Goal: Task Accomplishment & Management: Complete application form

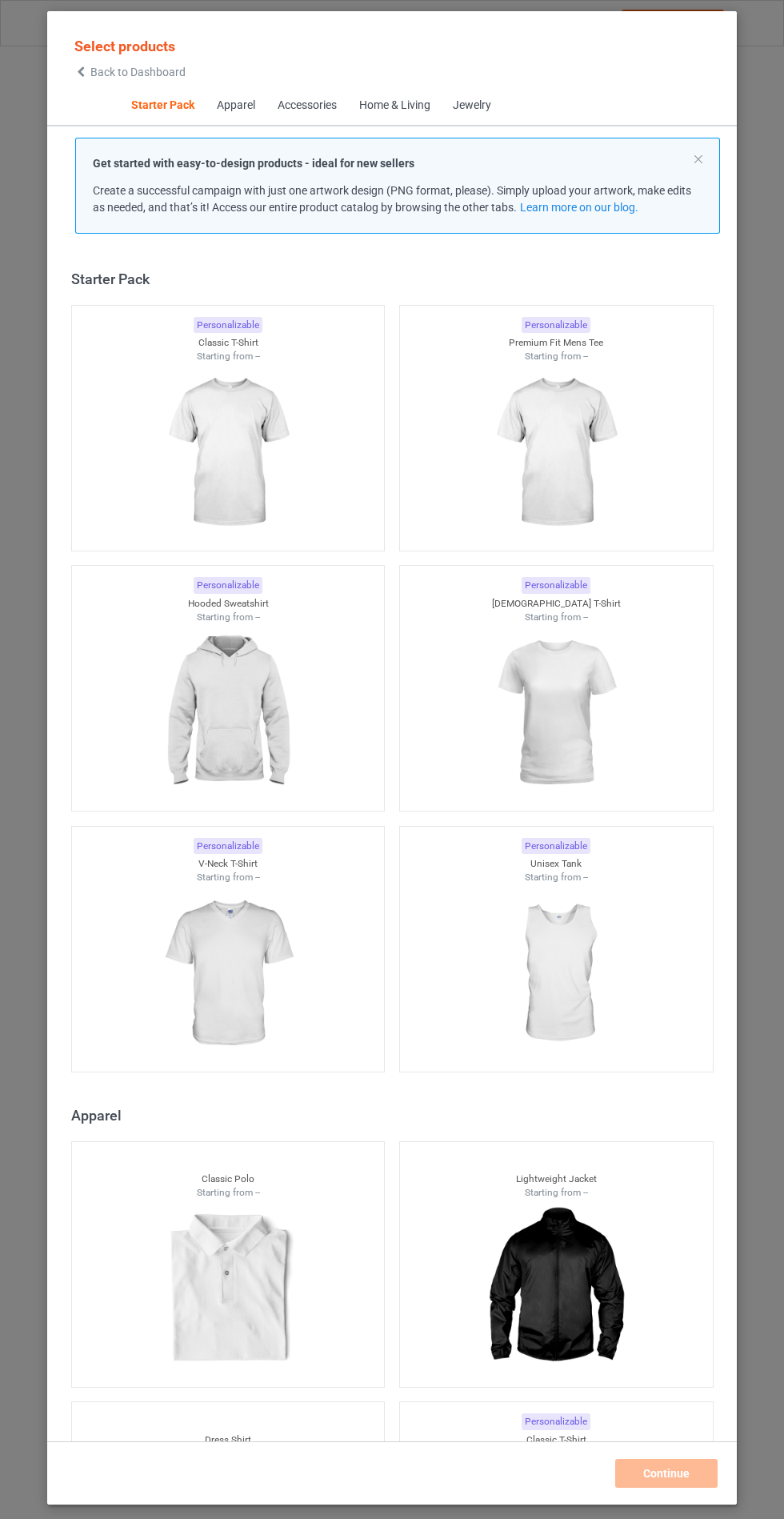
scroll to position [19, 0]
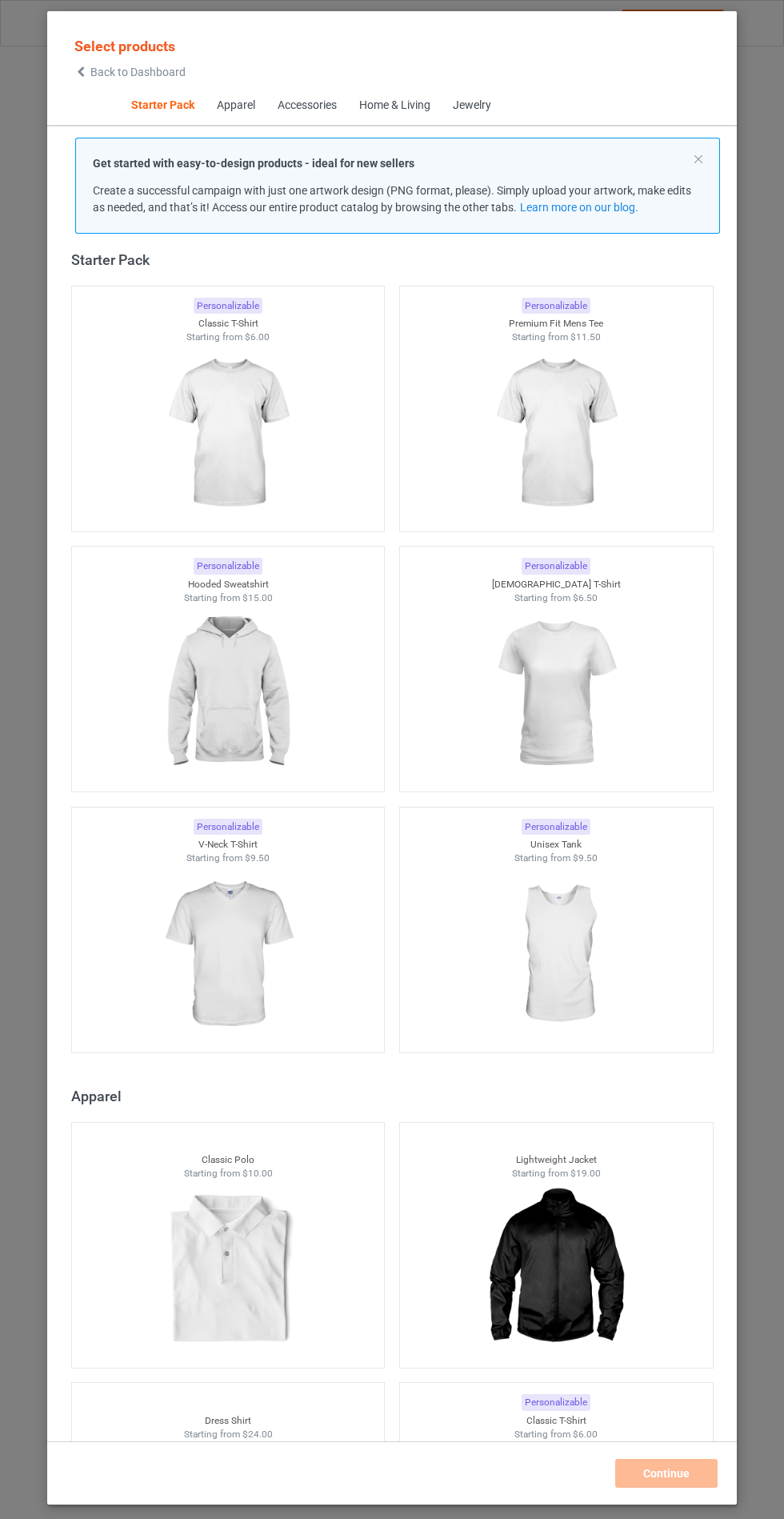
click at [249, 698] on img at bounding box center [228, 693] width 143 height 179
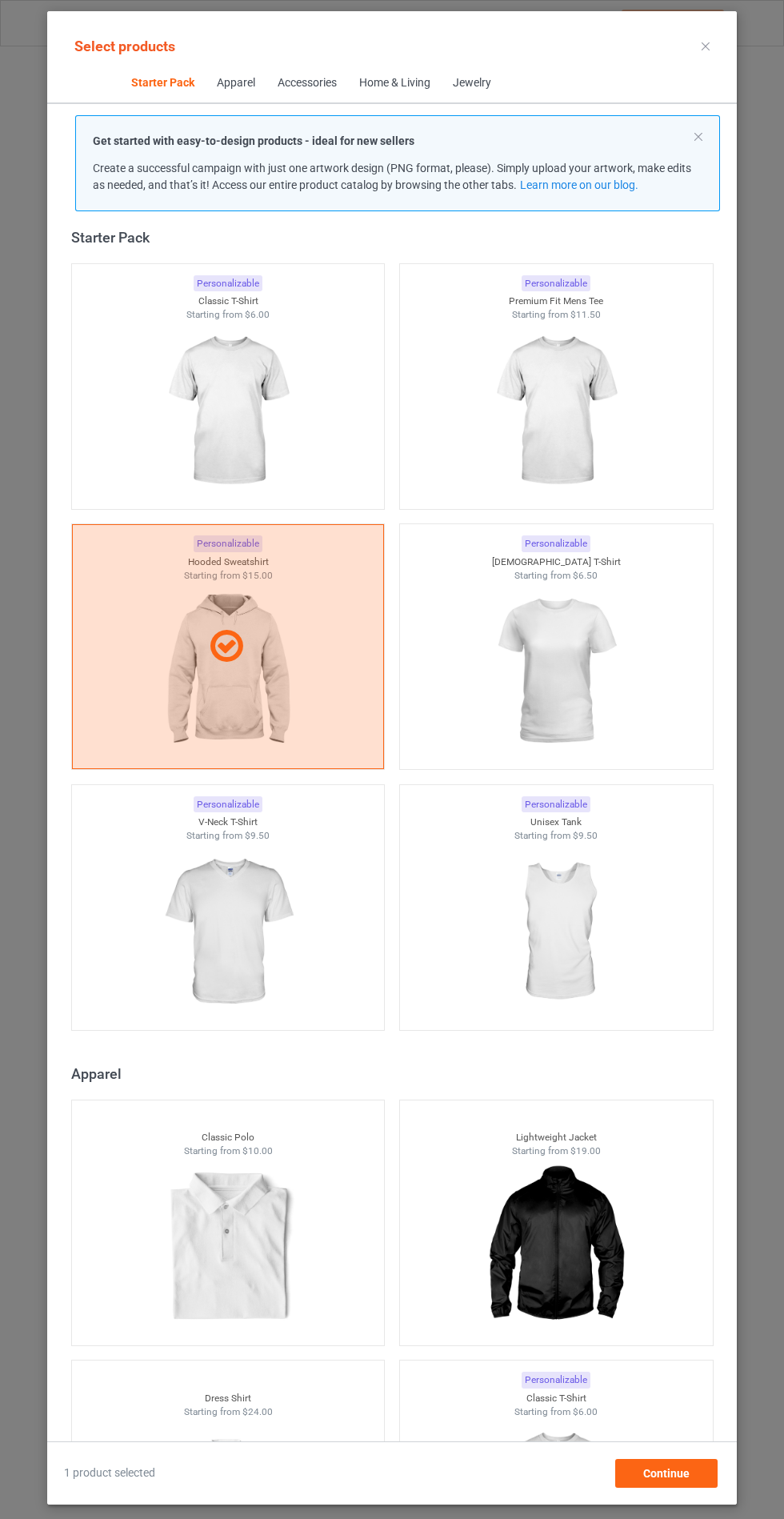
scroll to position [93, 0]
click at [697, 1474] on div "Continue" at bounding box center [666, 1473] width 102 height 29
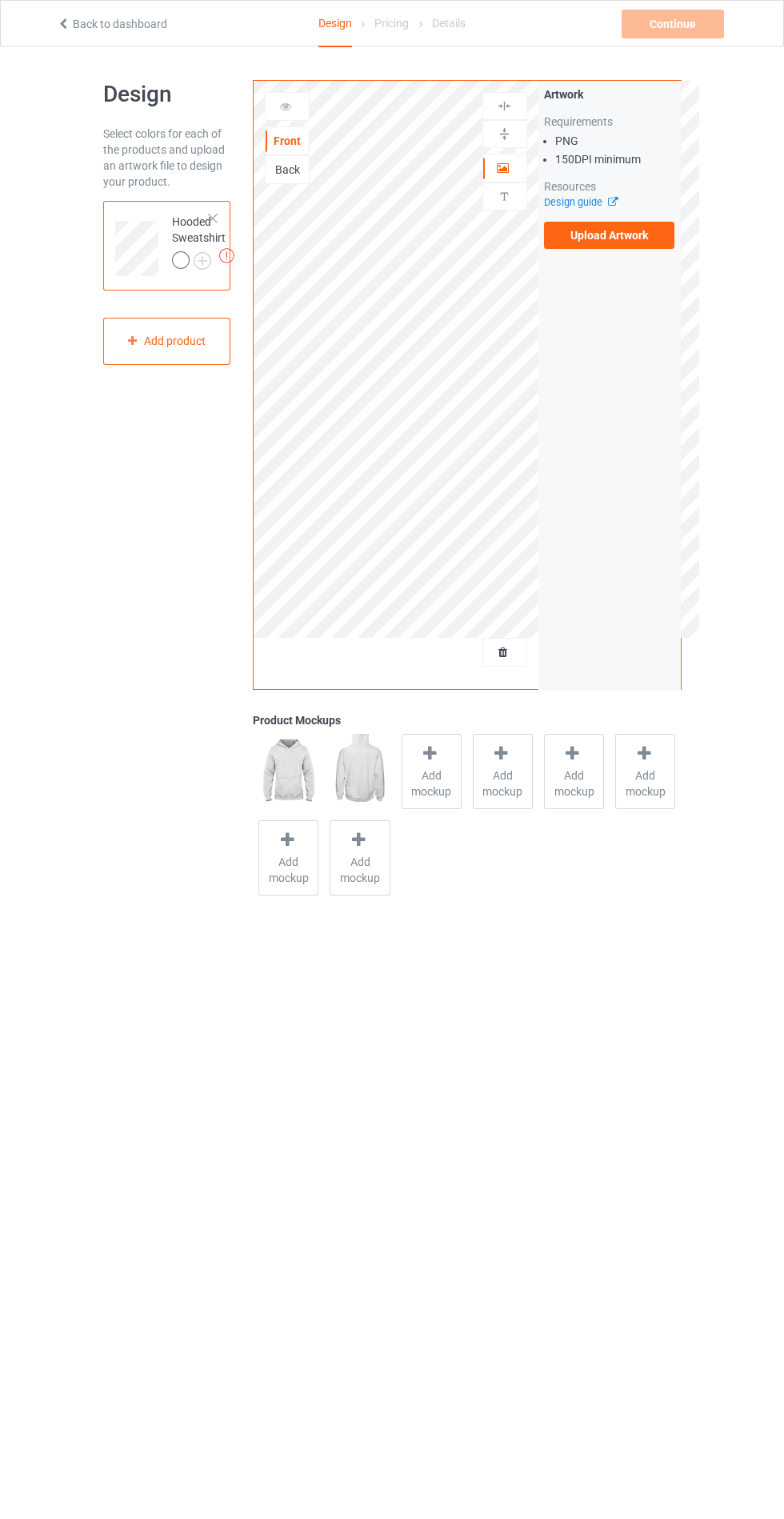
click at [647, 244] on label "Upload Artwork" at bounding box center [609, 235] width 131 height 27
click at [0, 0] on input "Upload Artwork" at bounding box center [0, 0] width 0 height 0
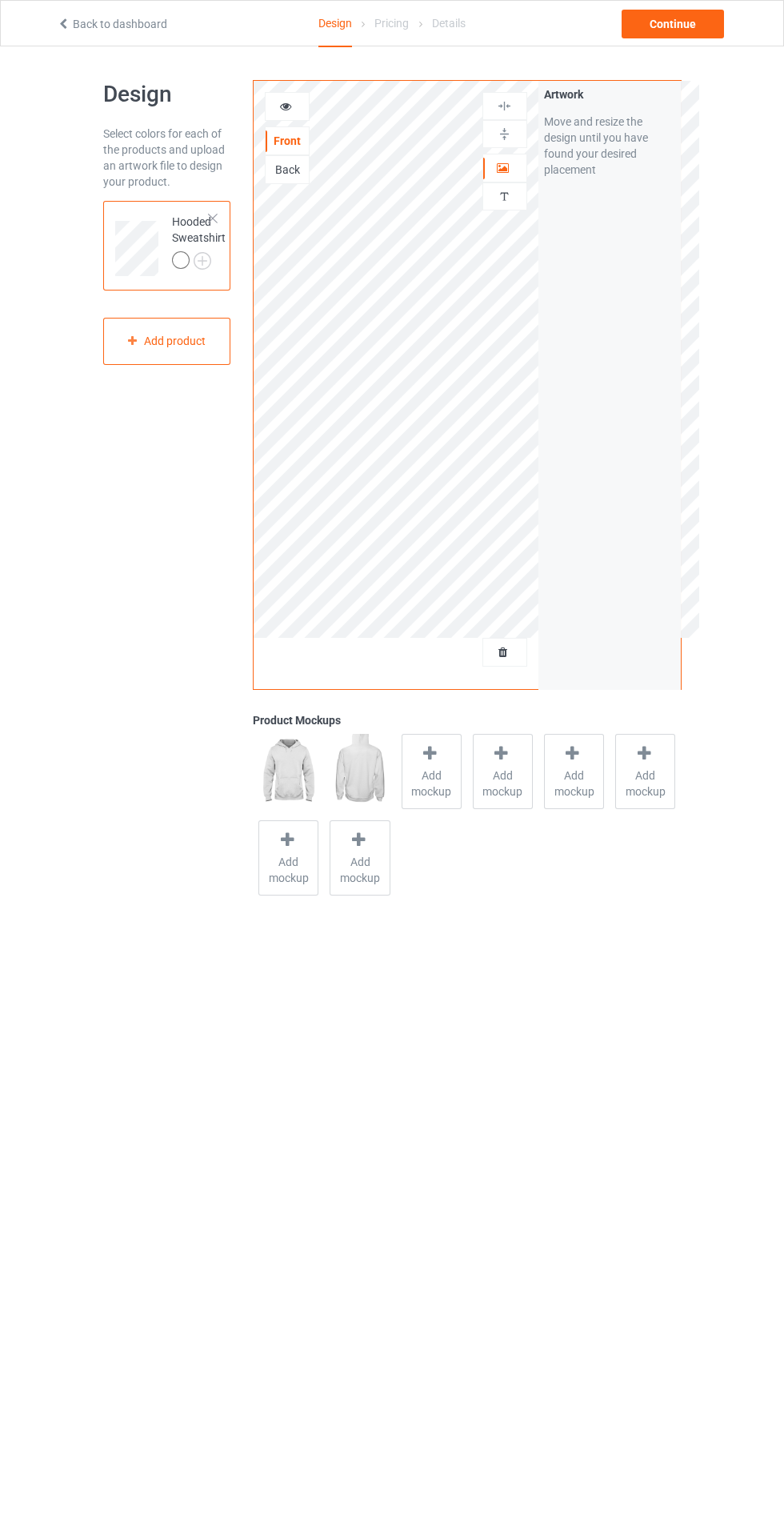
click at [441, 790] on span "Add mockup" at bounding box center [431, 783] width 59 height 32
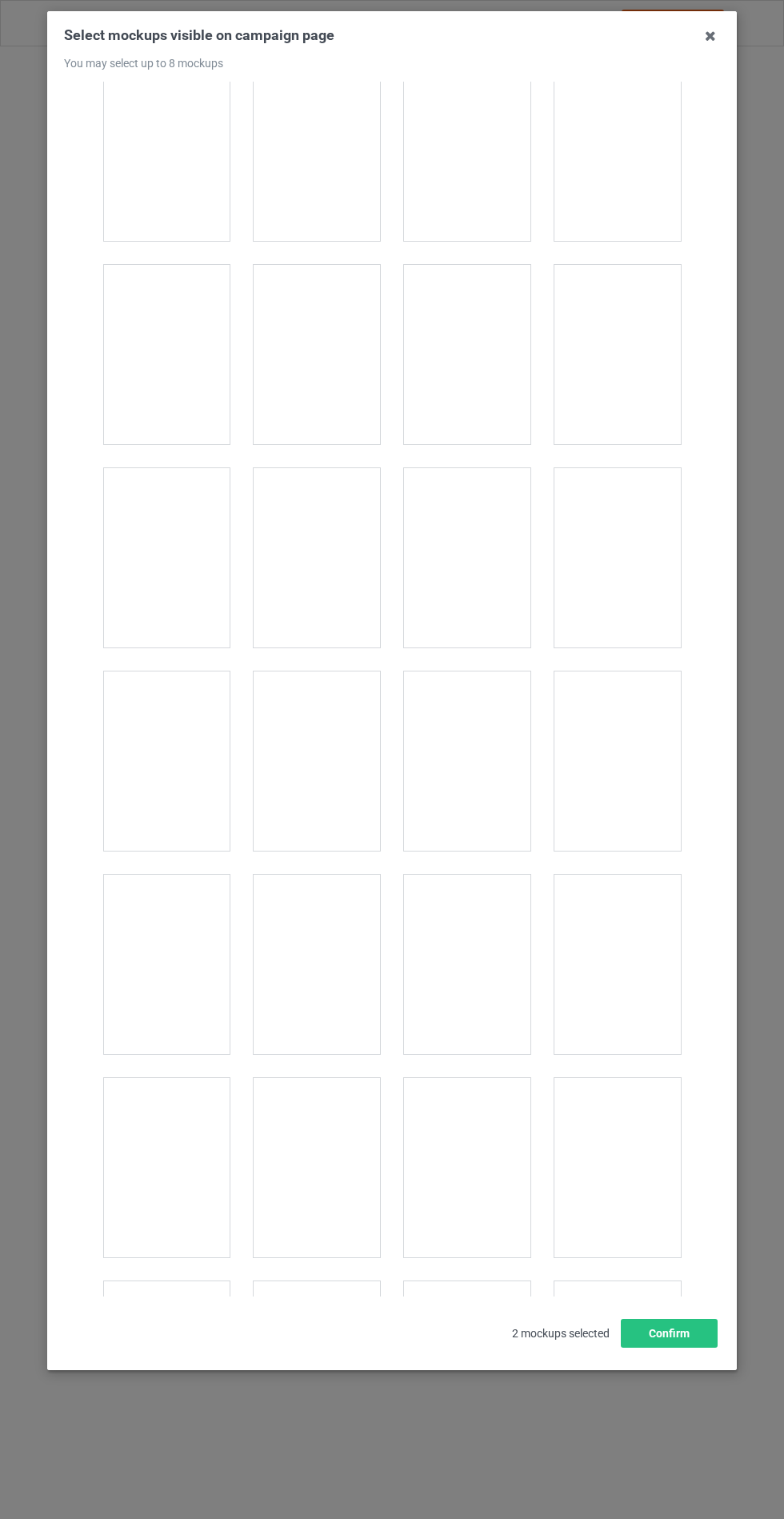
scroll to position [12914, 0]
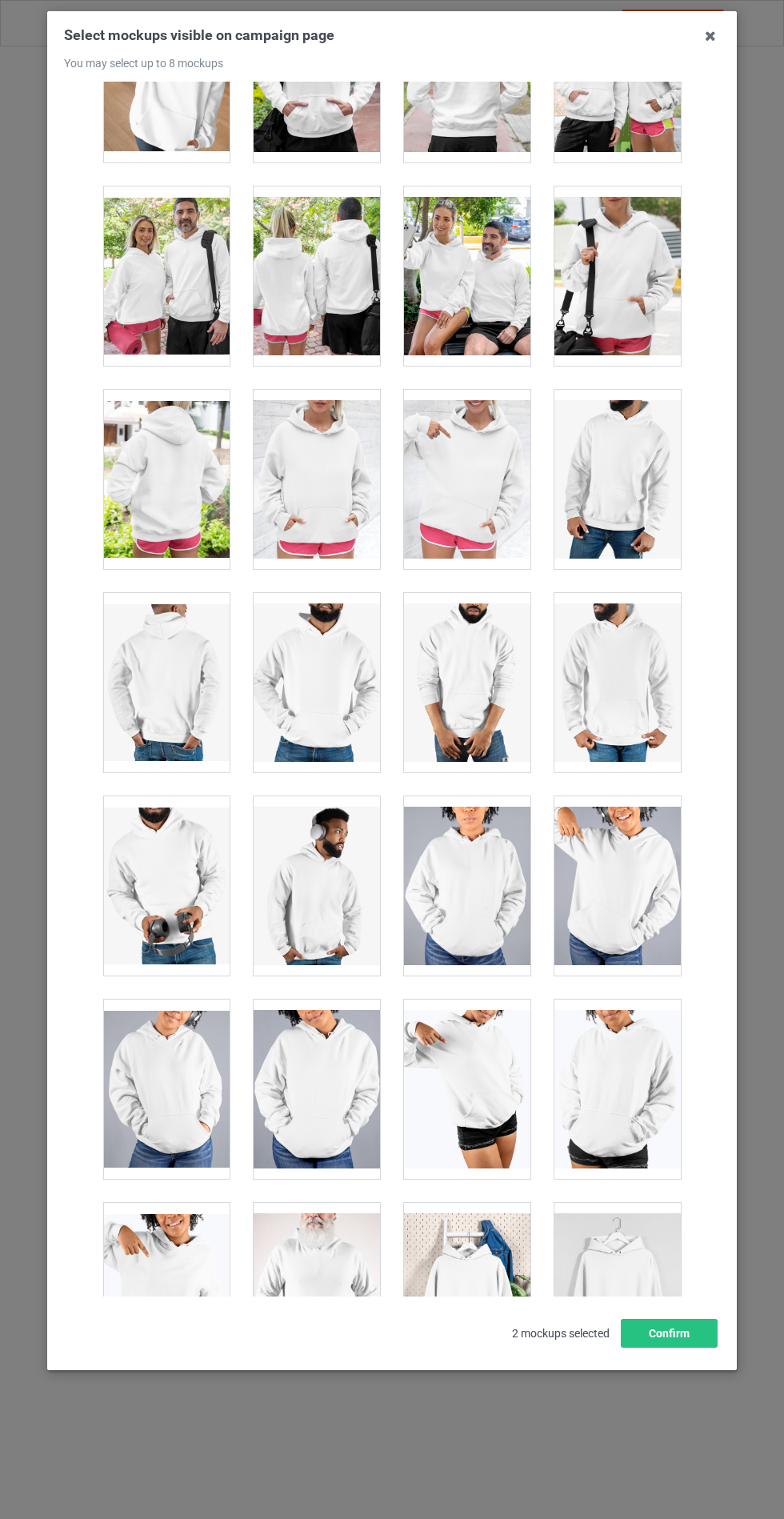
click at [344, 462] on div at bounding box center [316, 479] width 126 height 179
click at [681, 1347] on button "Confirm" at bounding box center [669, 1333] width 96 height 29
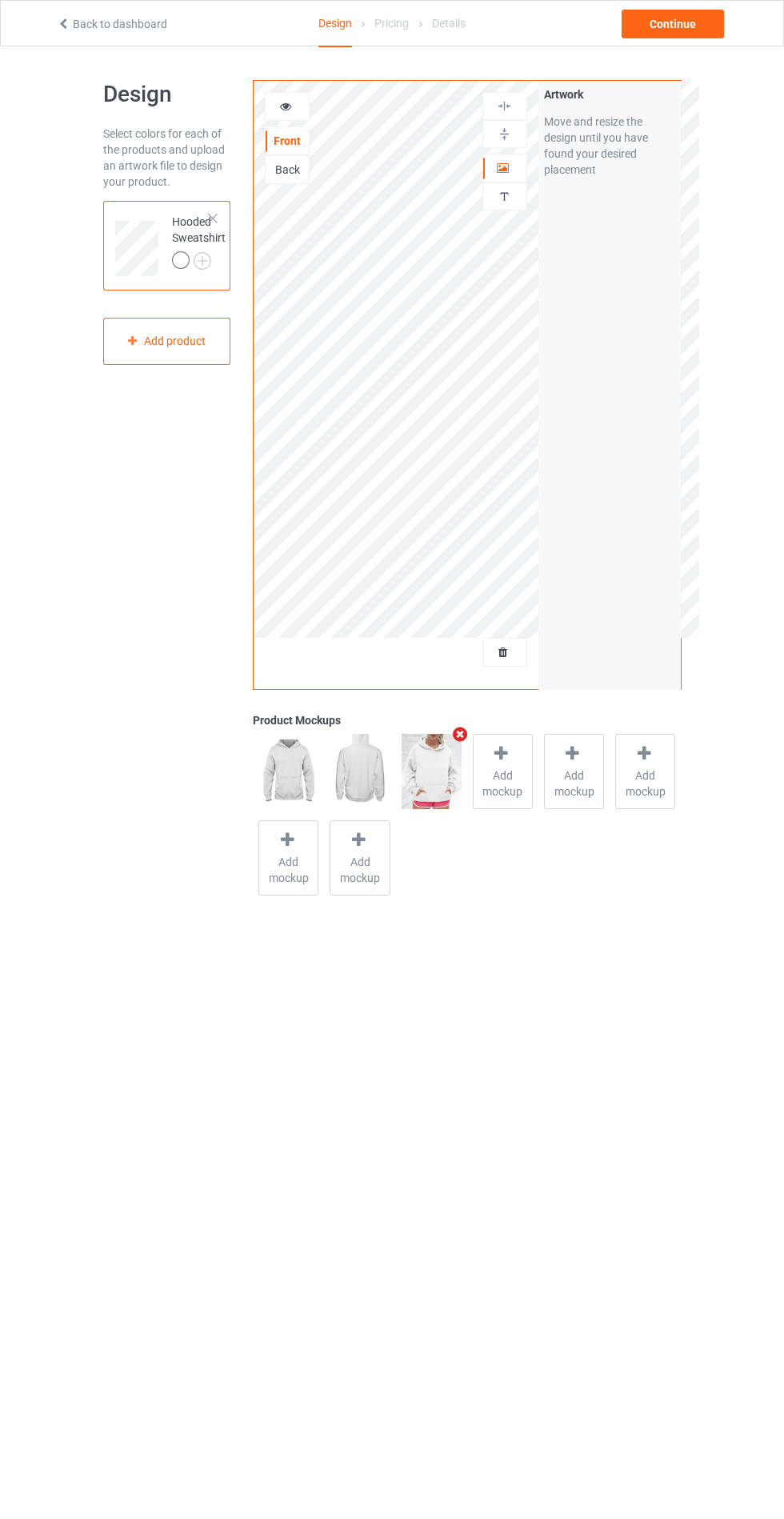
click at [185, 273] on div at bounding box center [182, 261] width 22 height 22
click at [0, 0] on img at bounding box center [0, 0] width 0 height 0
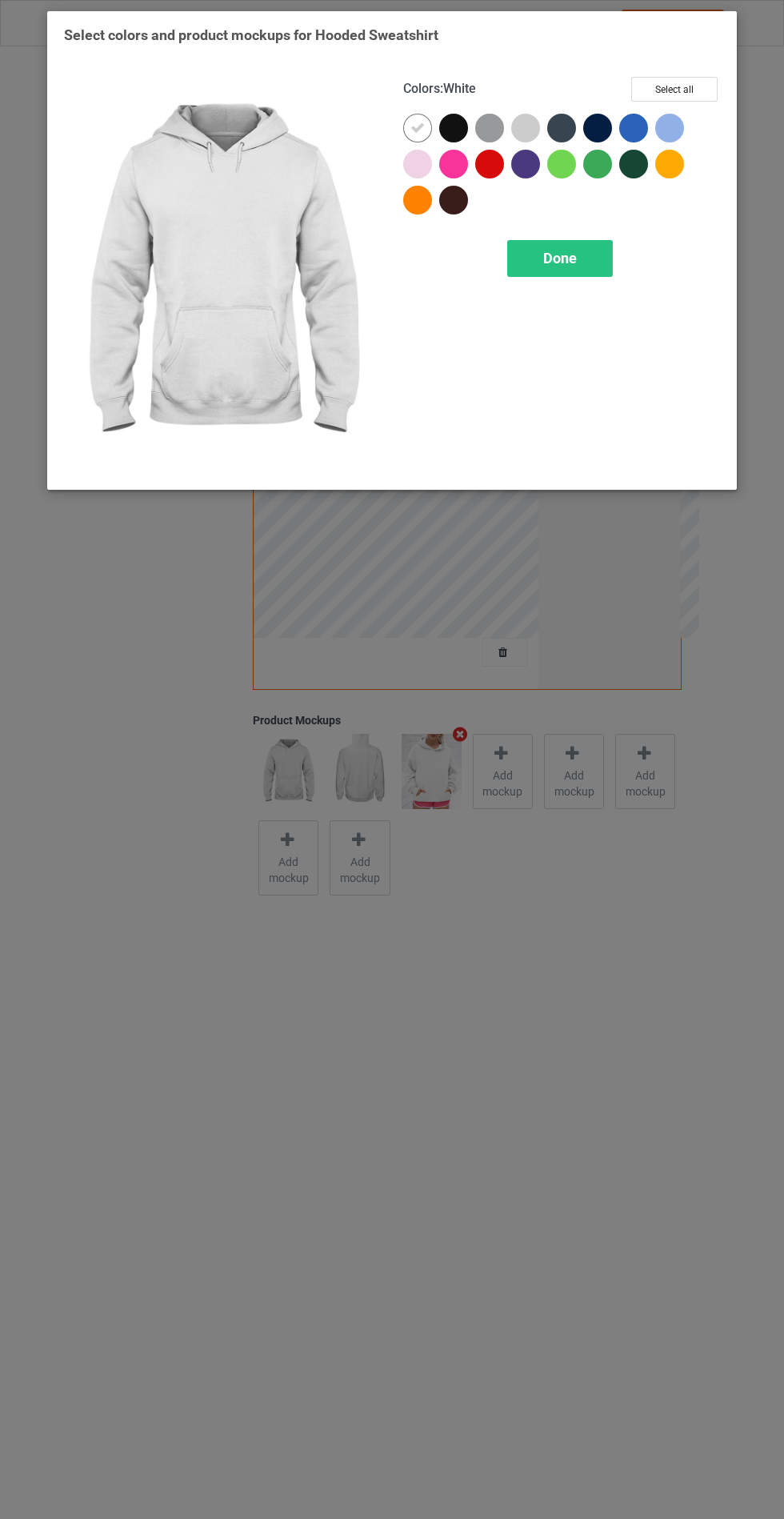
click at [452, 129] on div at bounding box center [453, 128] width 29 height 29
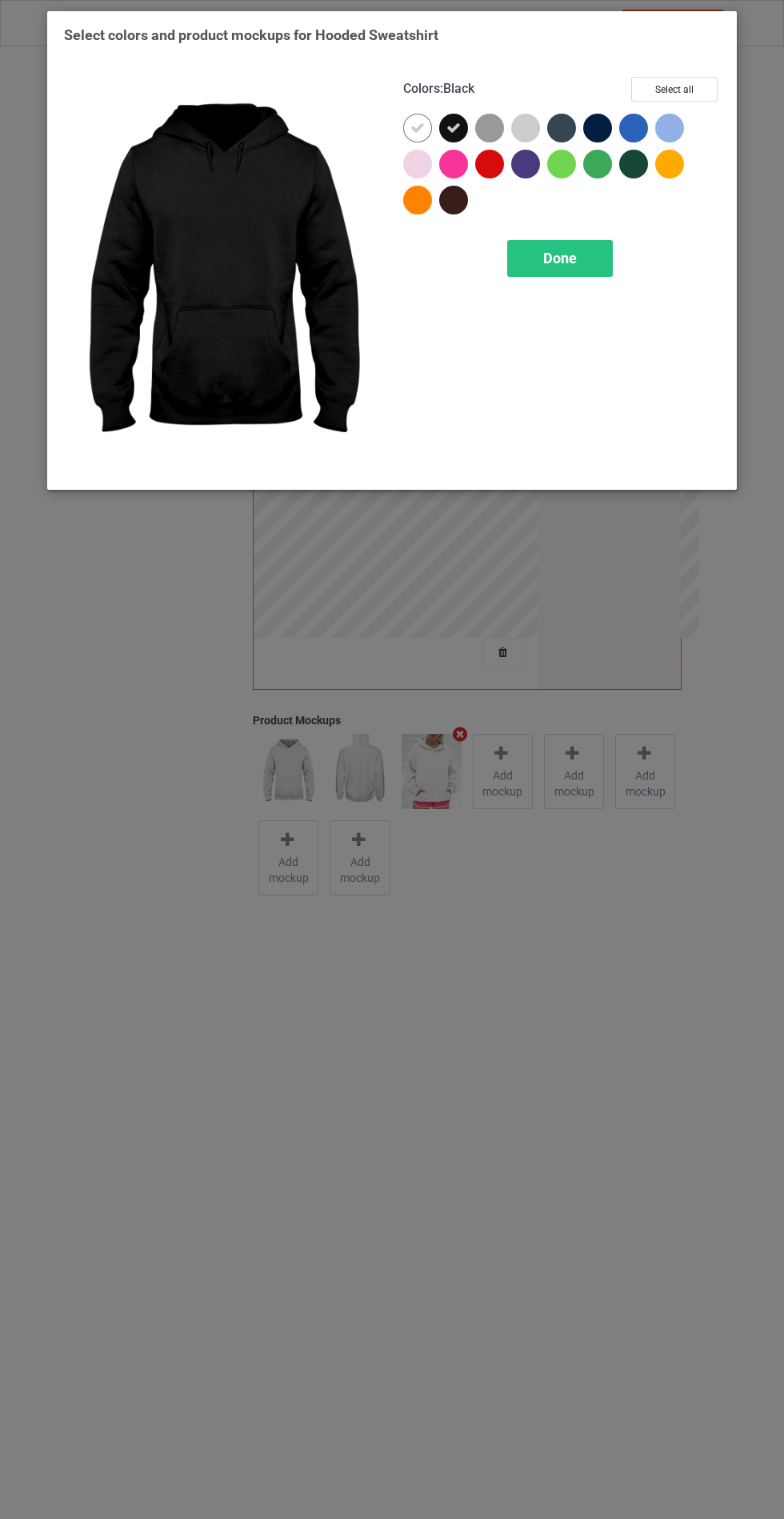
click at [489, 126] on div at bounding box center [490, 128] width 29 height 29
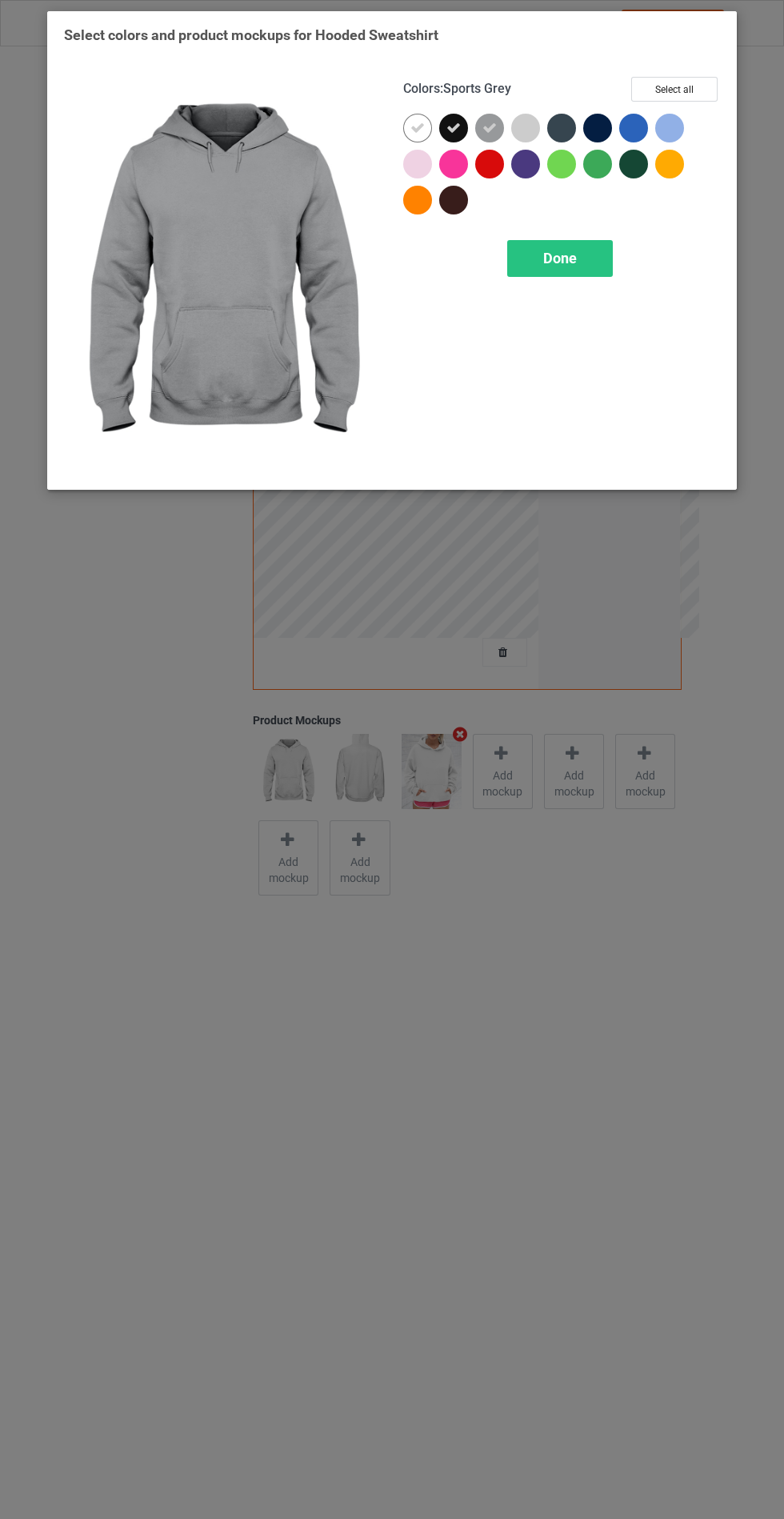
click at [566, 134] on div at bounding box center [561, 128] width 29 height 29
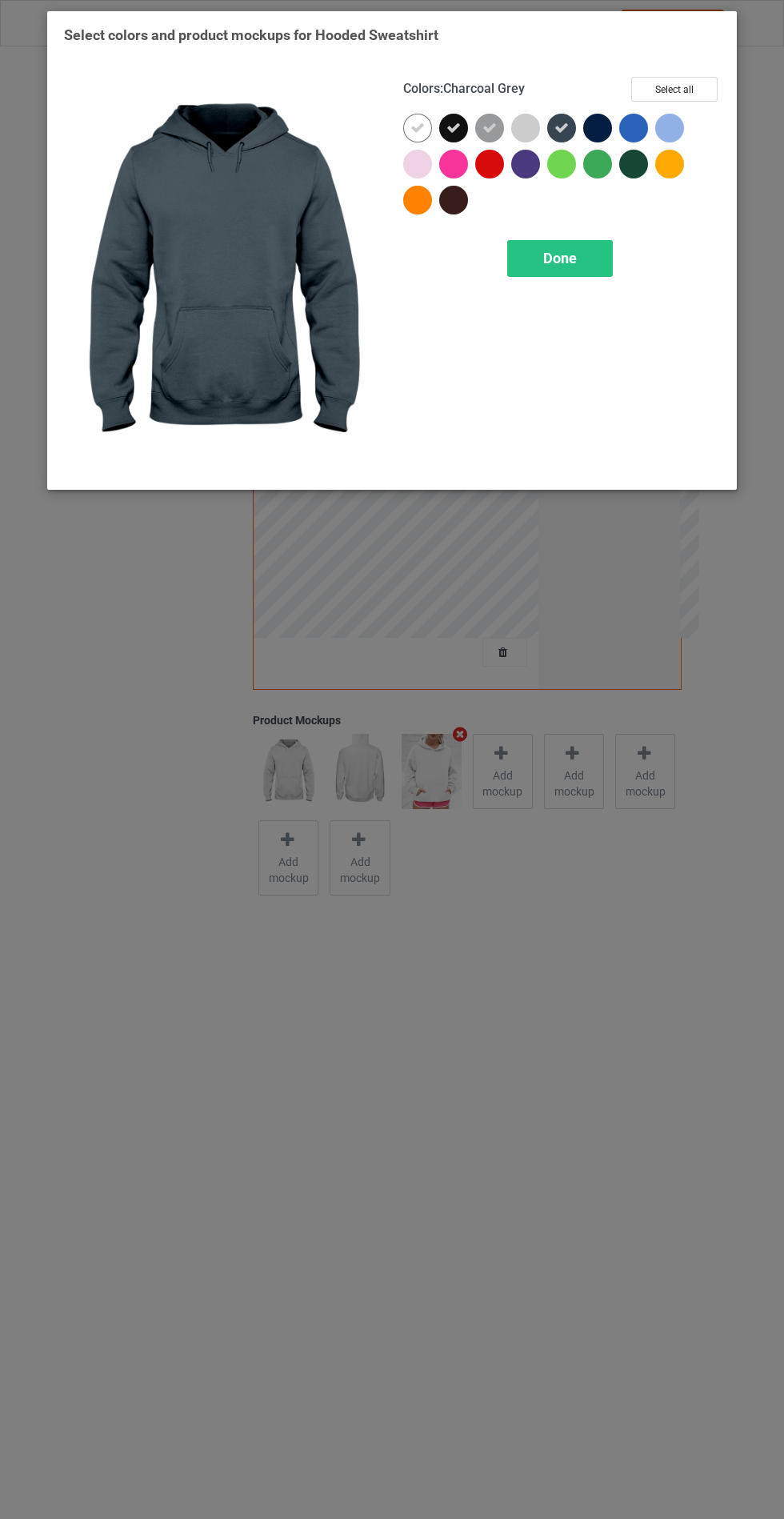
click at [588, 124] on div at bounding box center [598, 128] width 29 height 29
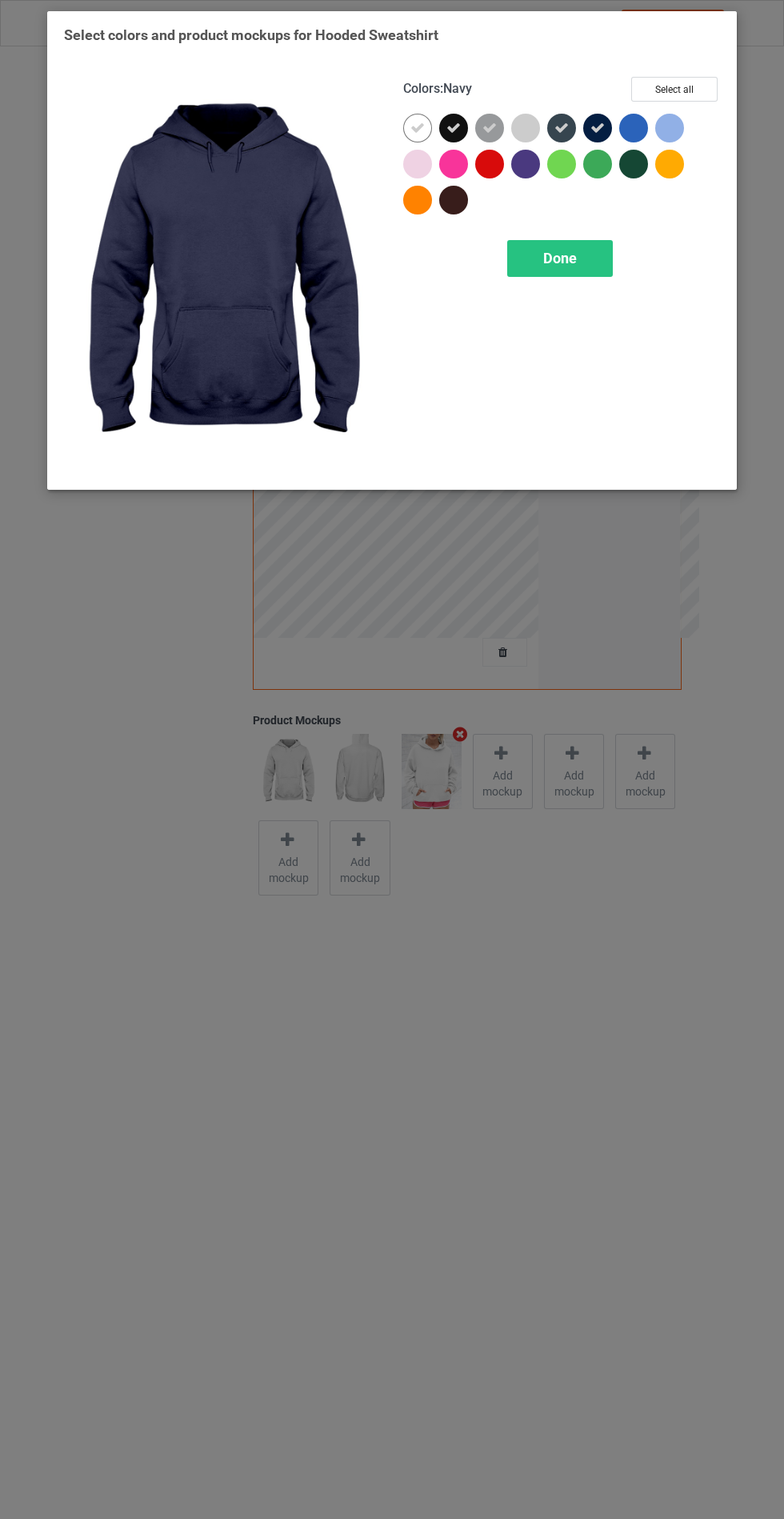
click at [556, 258] on span "Done" at bounding box center [559, 258] width 34 height 16
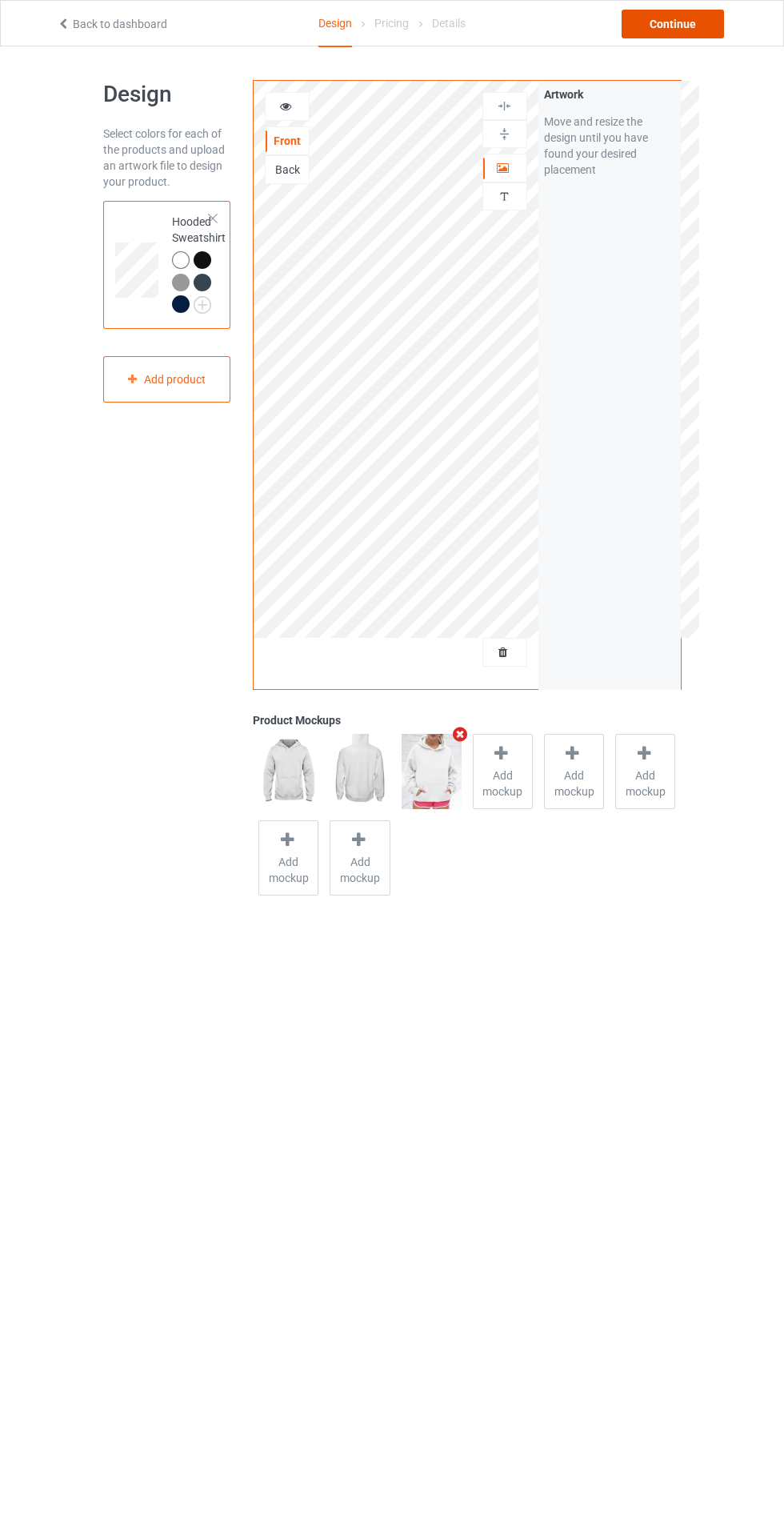
click at [707, 37] on div "Continue" at bounding box center [673, 24] width 102 height 29
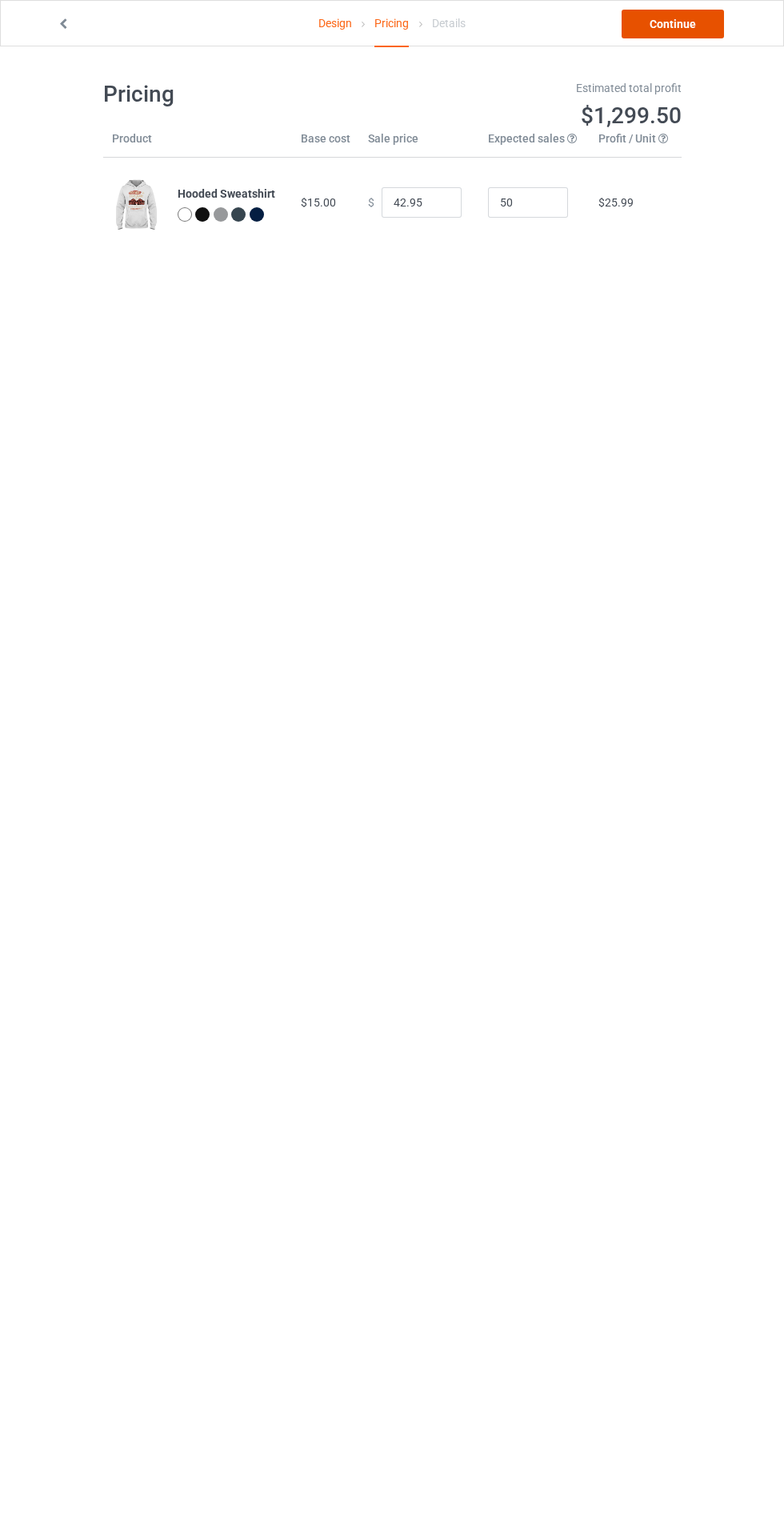
click at [695, 21] on link "Continue" at bounding box center [673, 24] width 102 height 29
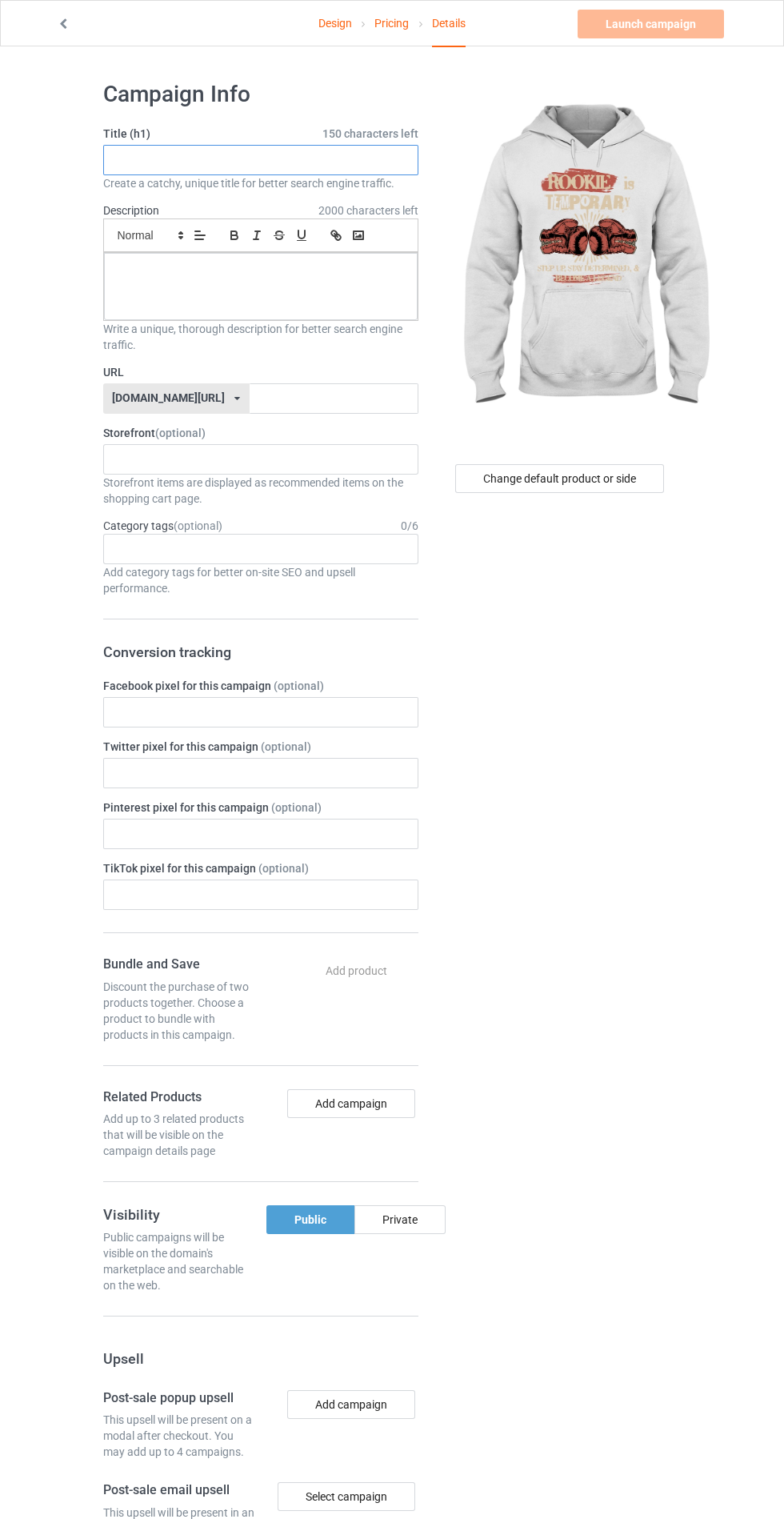
click at [380, 158] on input "text" at bounding box center [260, 160] width 315 height 31
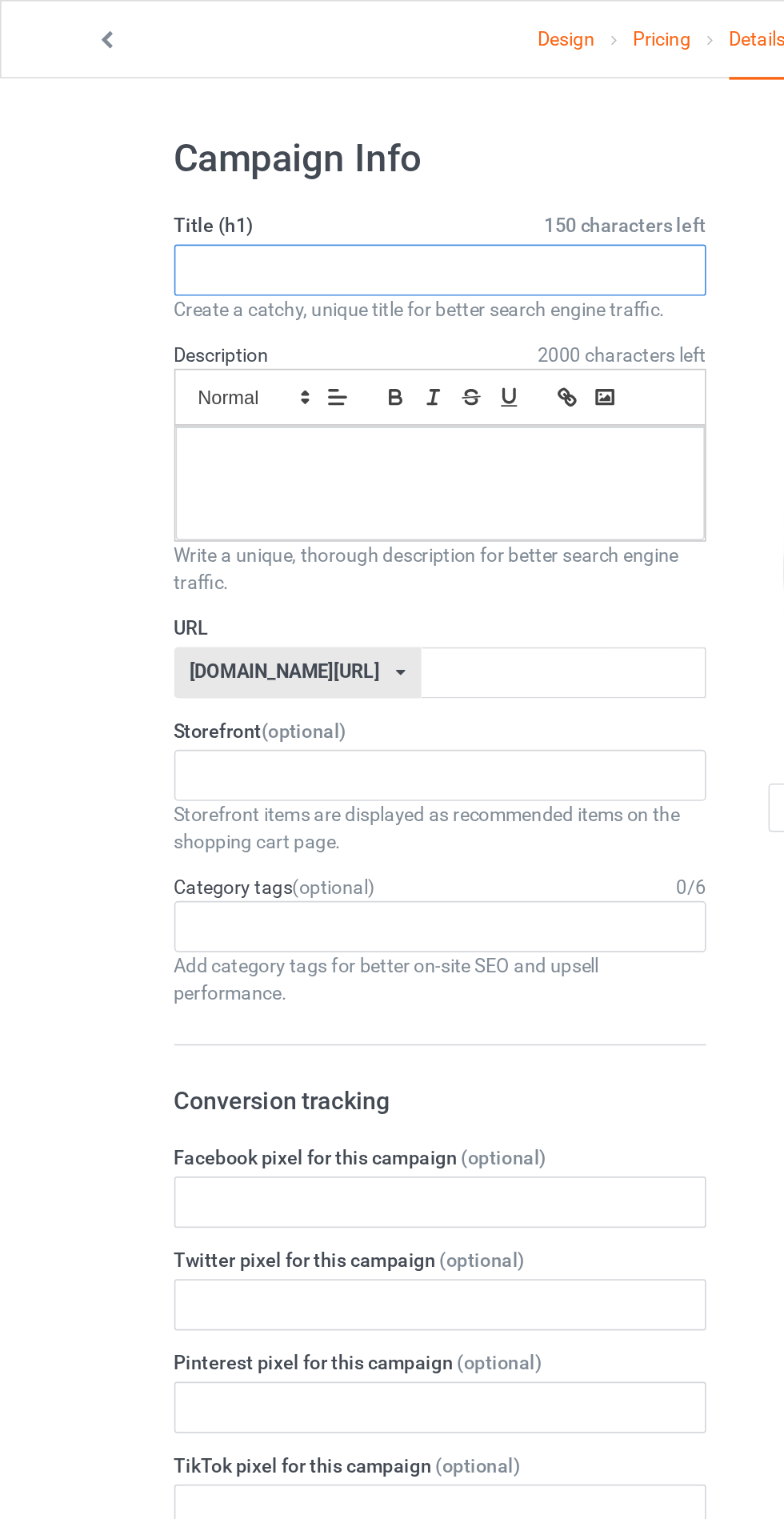
click at [296, 164] on input "text" at bounding box center [260, 160] width 315 height 31
type input "Bshydhdhd"
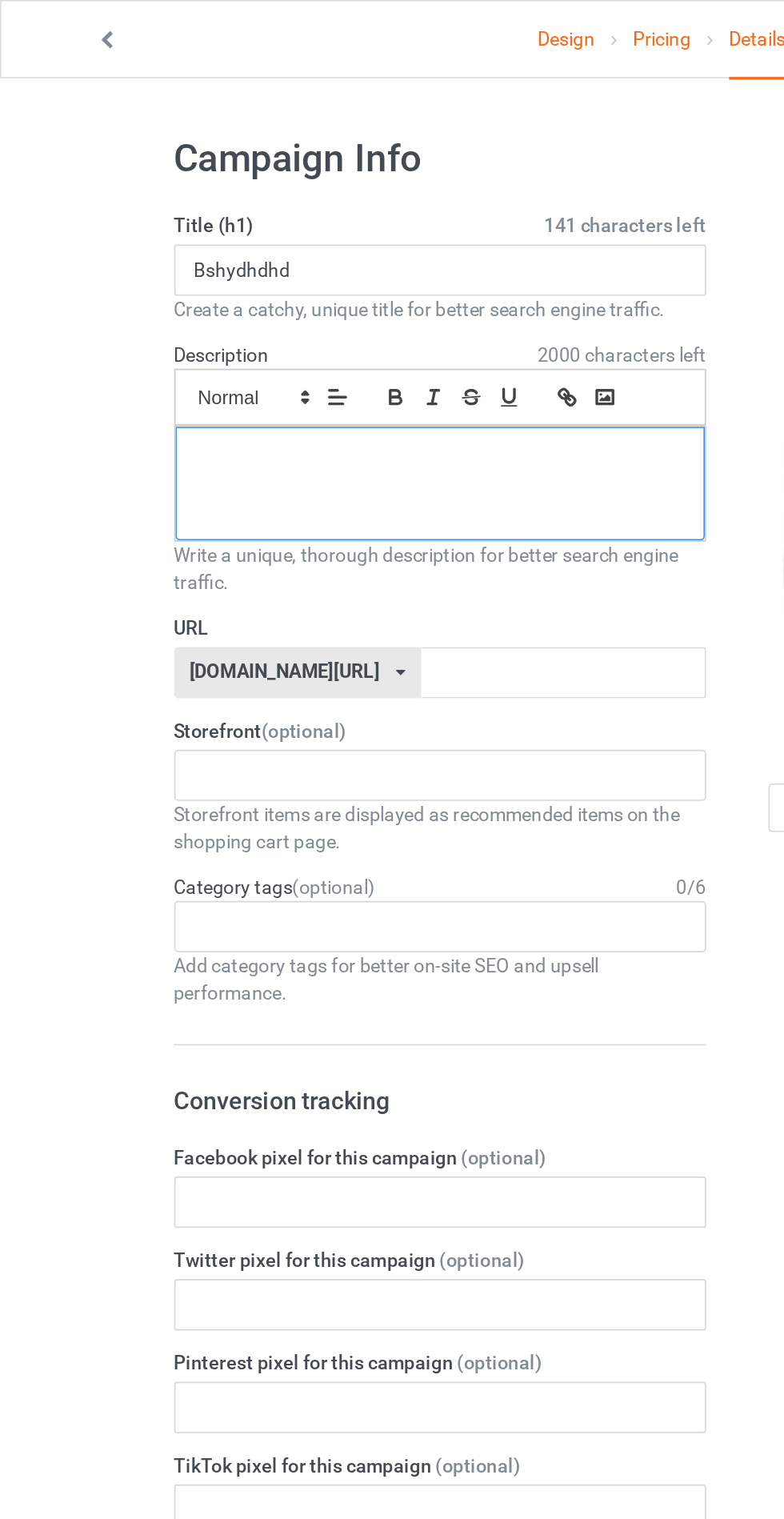
click at [359, 287] on div at bounding box center [260, 286] width 313 height 68
click at [357, 401] on input "text" at bounding box center [334, 398] width 169 height 31
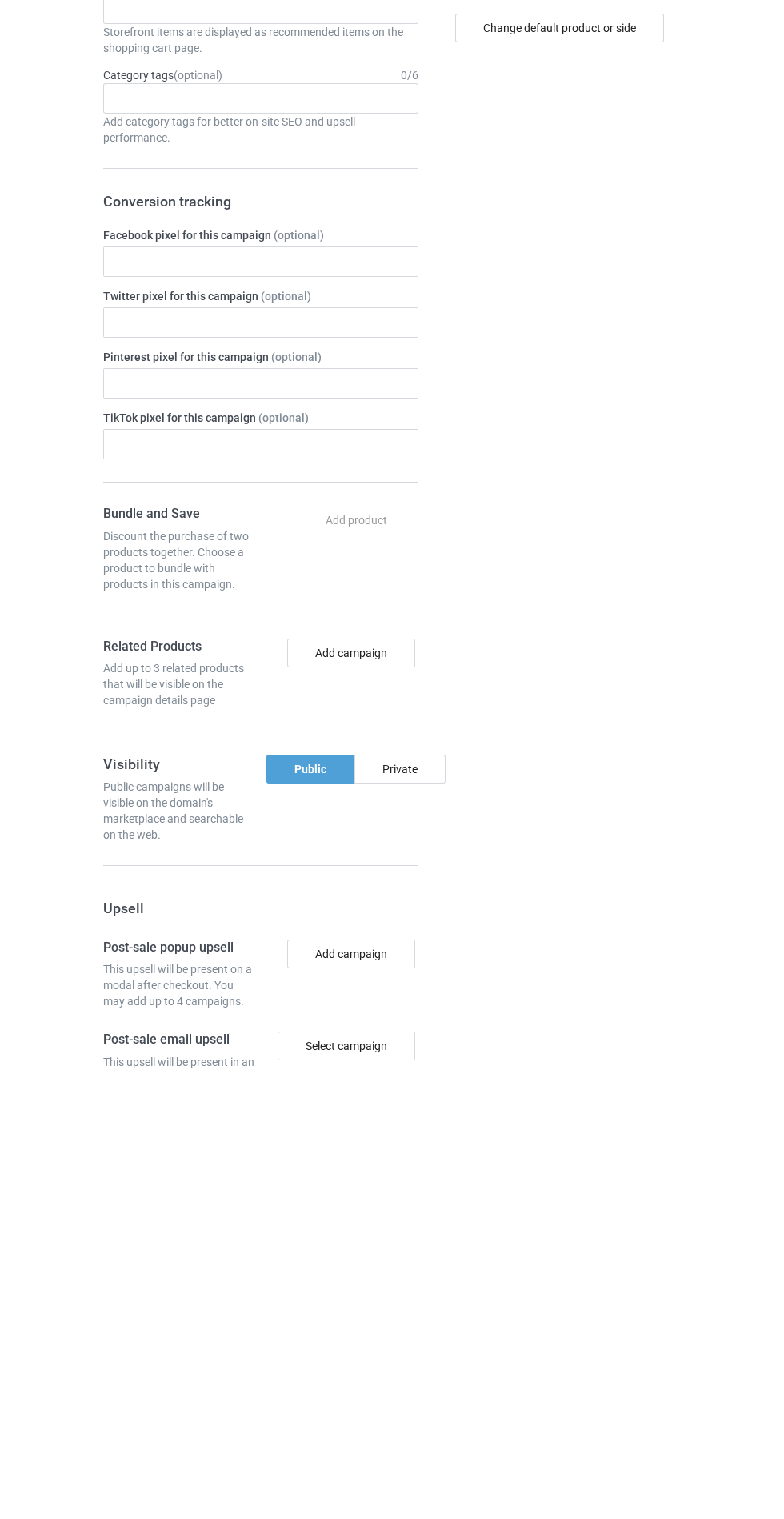
type input "Njhsjdbdjjd"
click at [420, 1212] on div "Private" at bounding box center [400, 1219] width 92 height 29
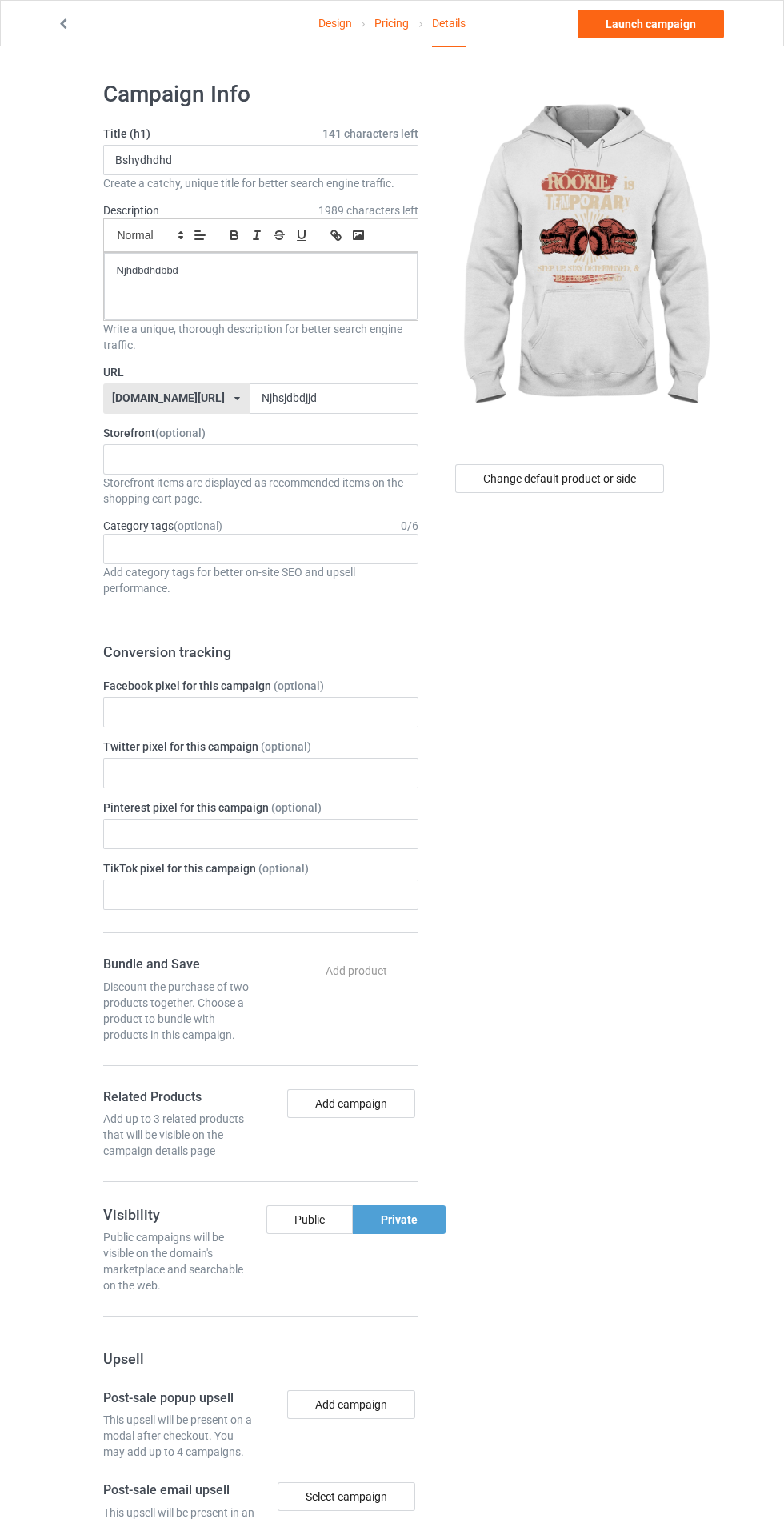
click at [689, 977] on div "Change default product or side" at bounding box center [560, 971] width 263 height 1806
click at [681, 24] on link "Launch campaign" at bounding box center [651, 24] width 147 height 29
